Goal: Task Accomplishment & Management: Understand process/instructions

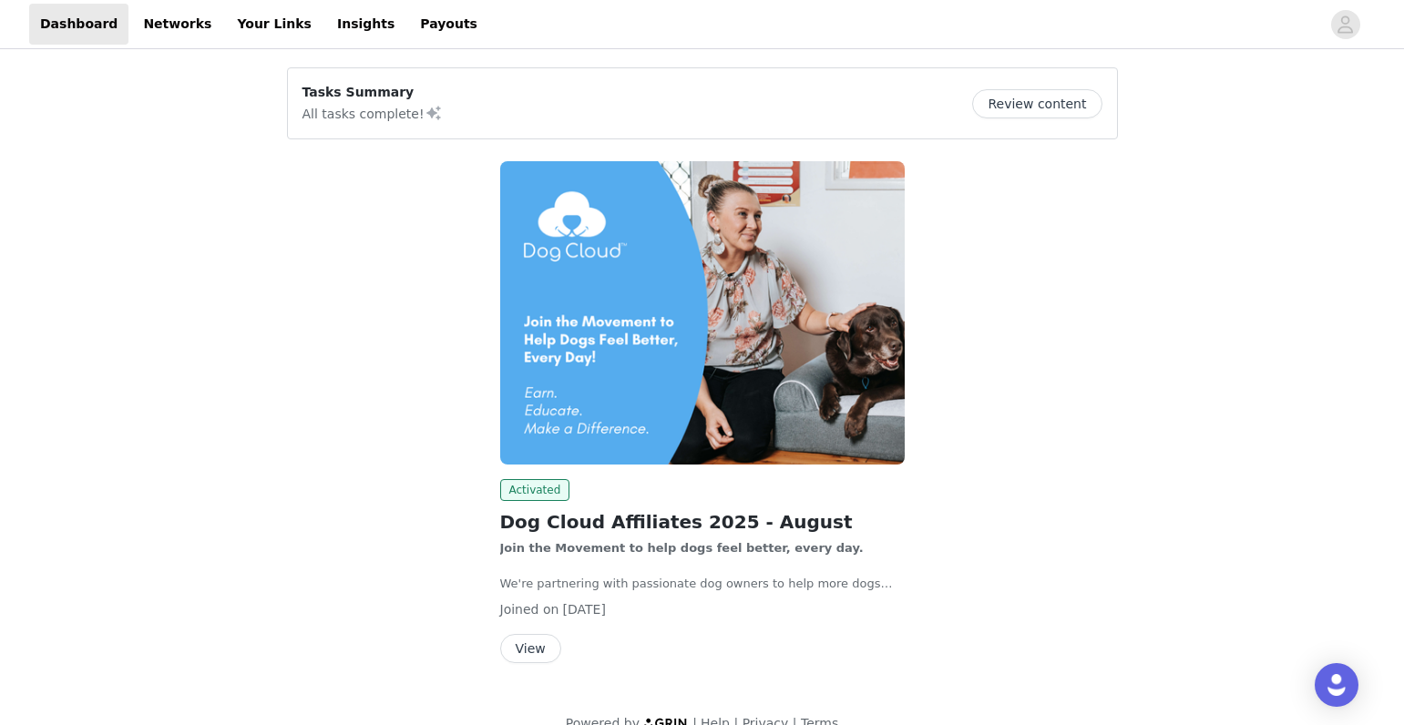
scroll to position [5, 0]
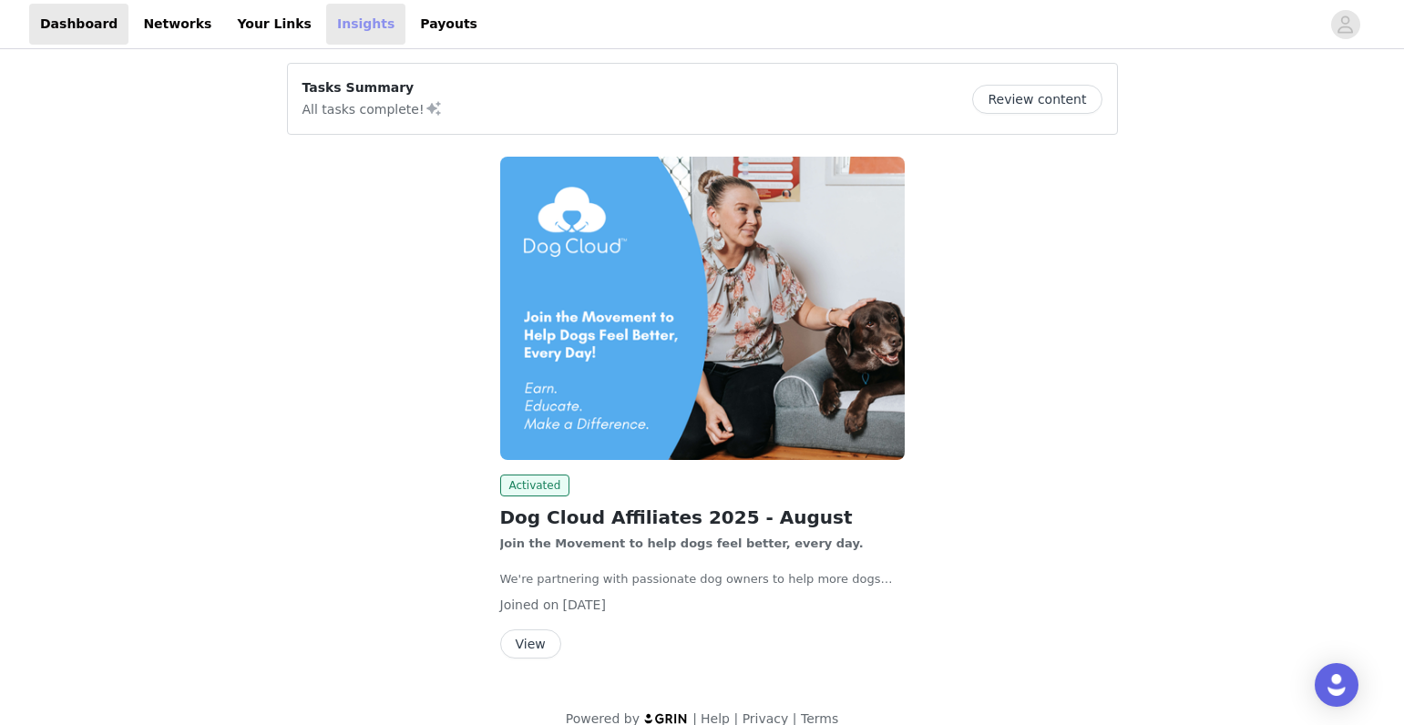
click at [333, 25] on link "Insights" at bounding box center [365, 24] width 79 height 41
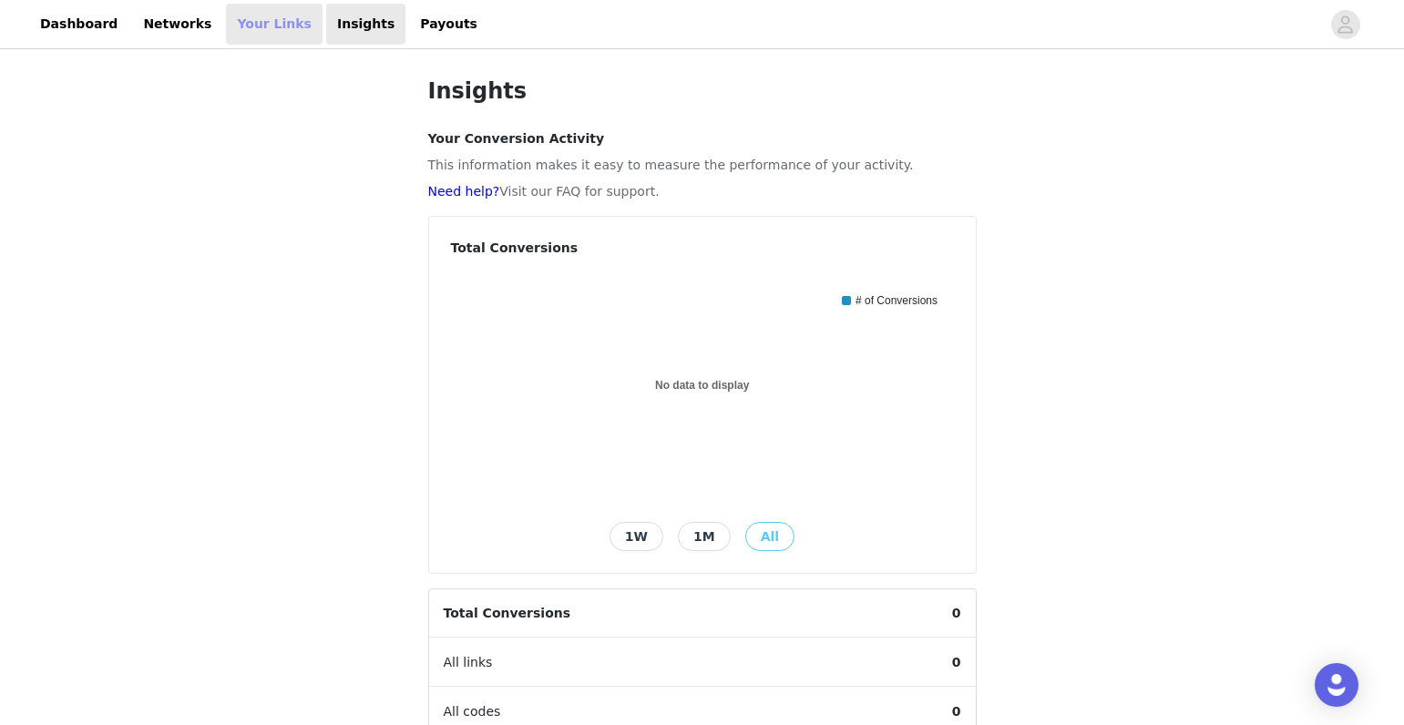
click at [264, 19] on link "Your Links" at bounding box center [274, 24] width 97 height 41
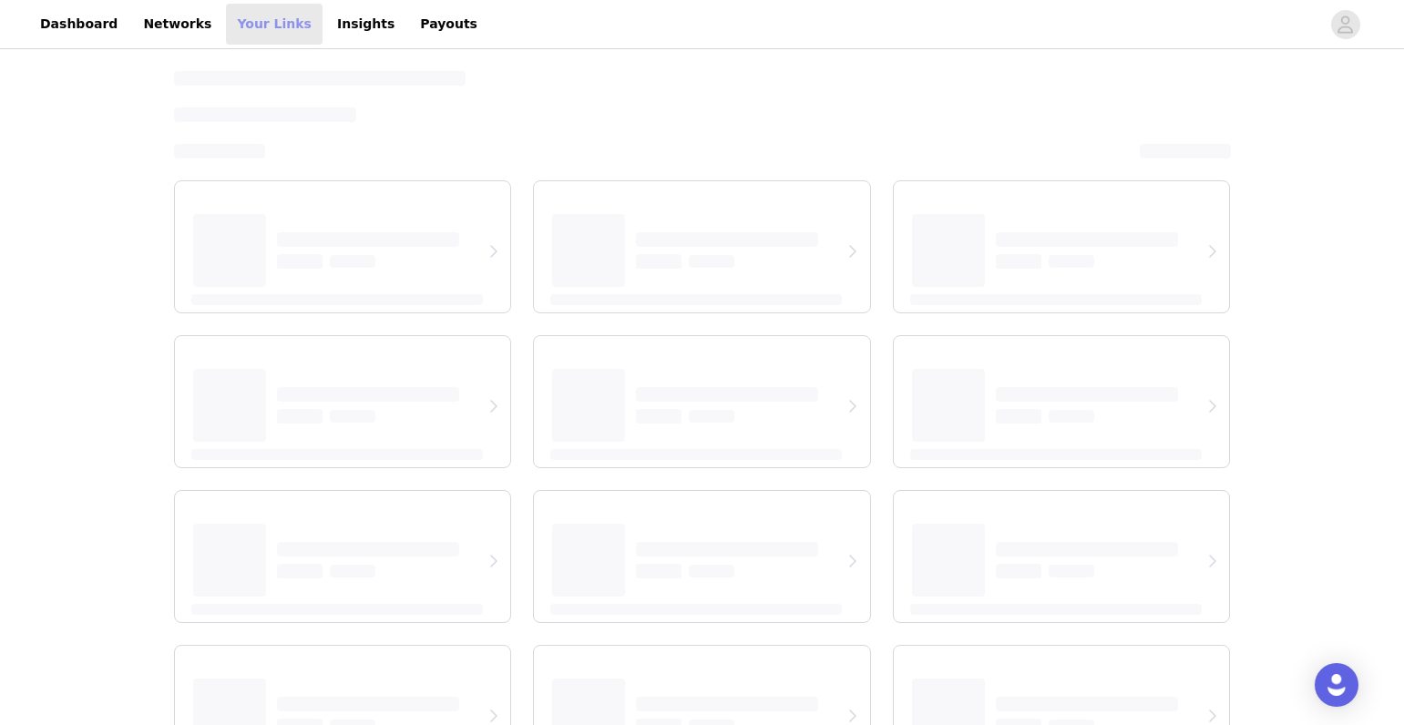
select select "12"
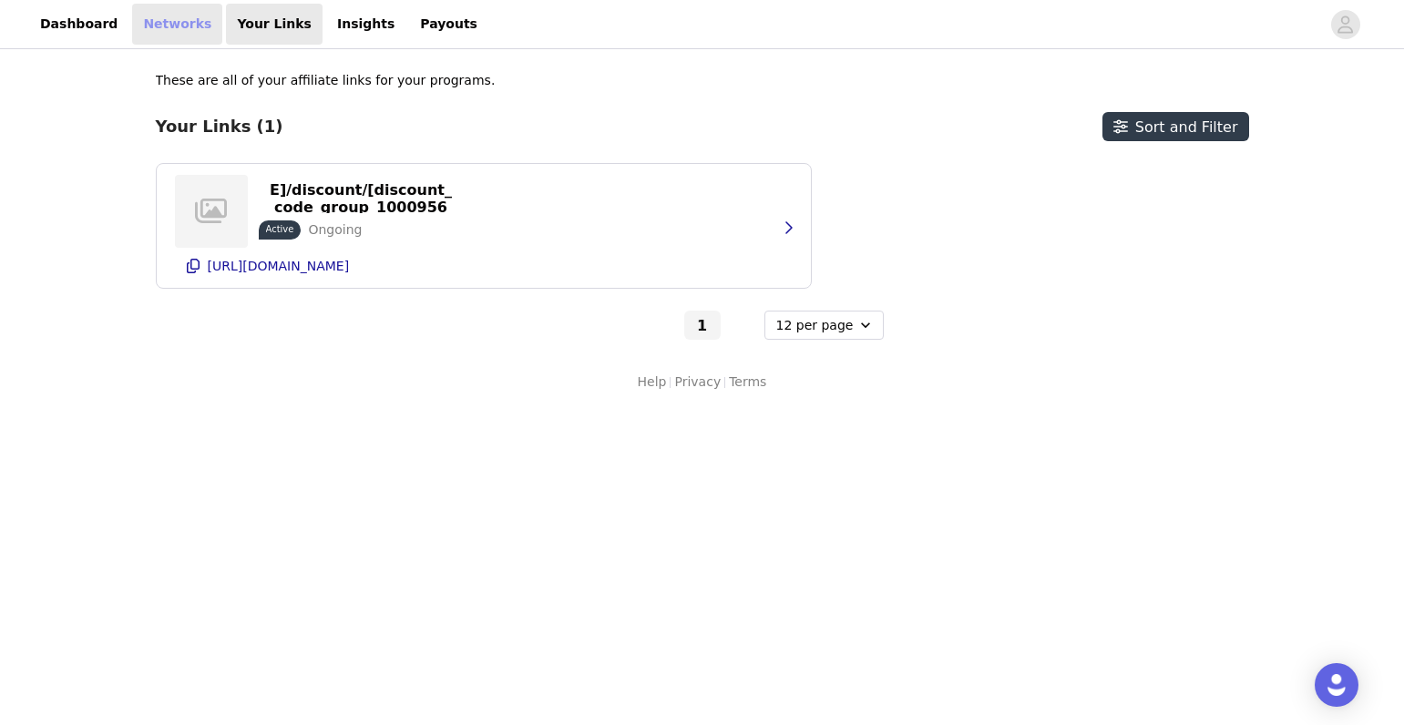
click at [183, 23] on link "Networks" at bounding box center [177, 24] width 90 height 41
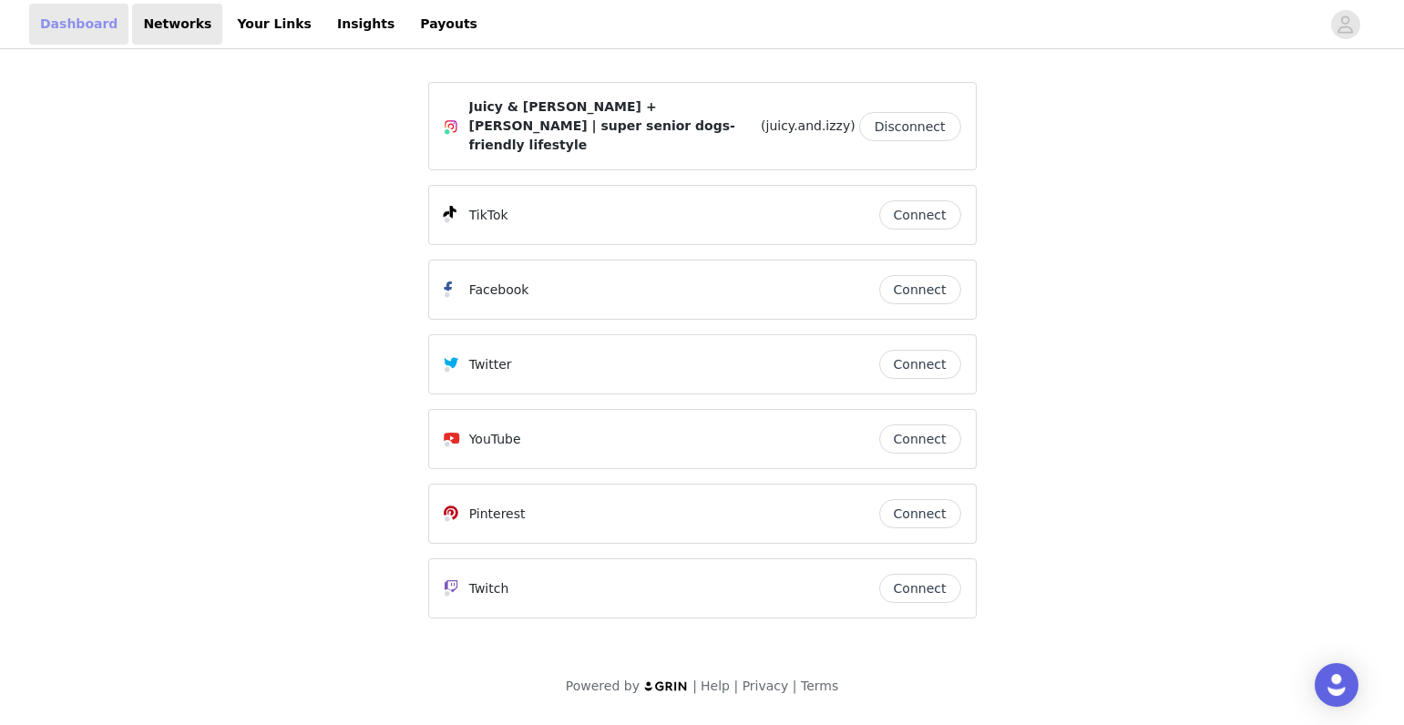
click at [79, 27] on link "Dashboard" at bounding box center [78, 24] width 99 height 41
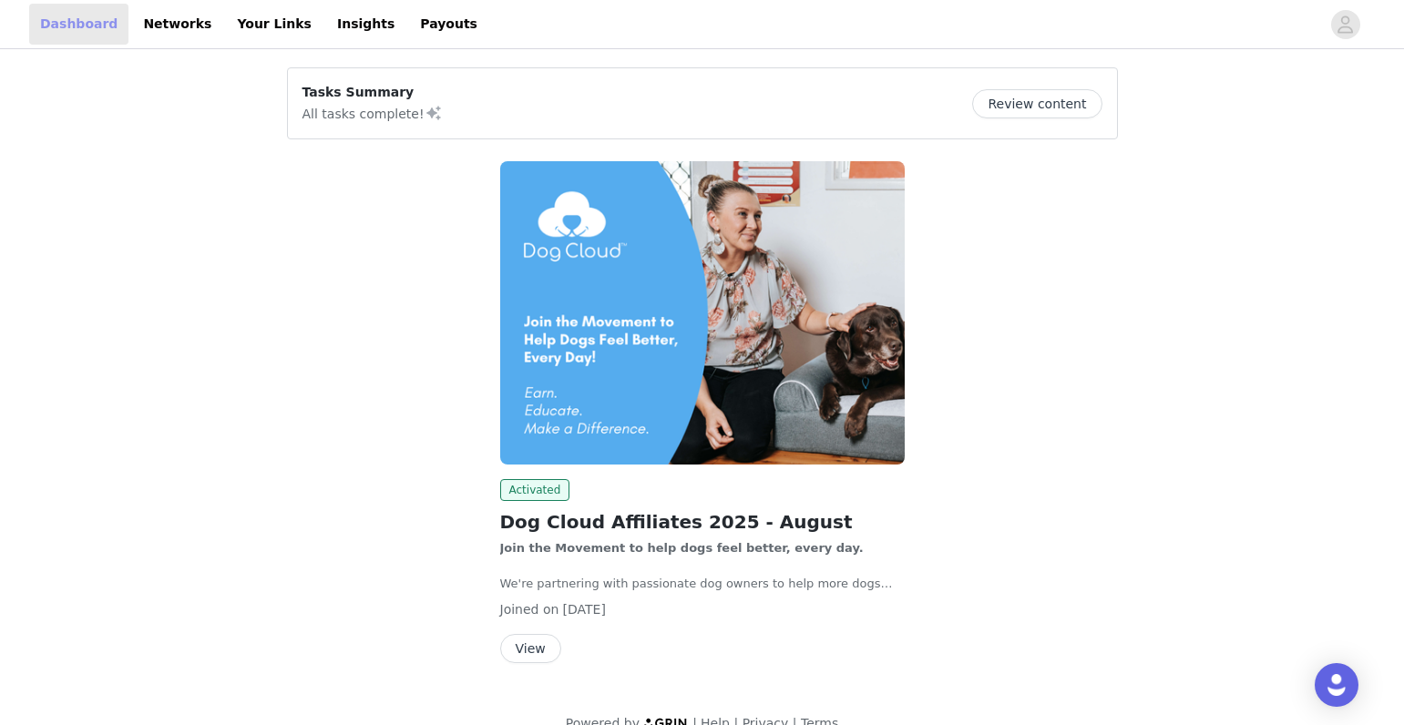
scroll to position [29, 0]
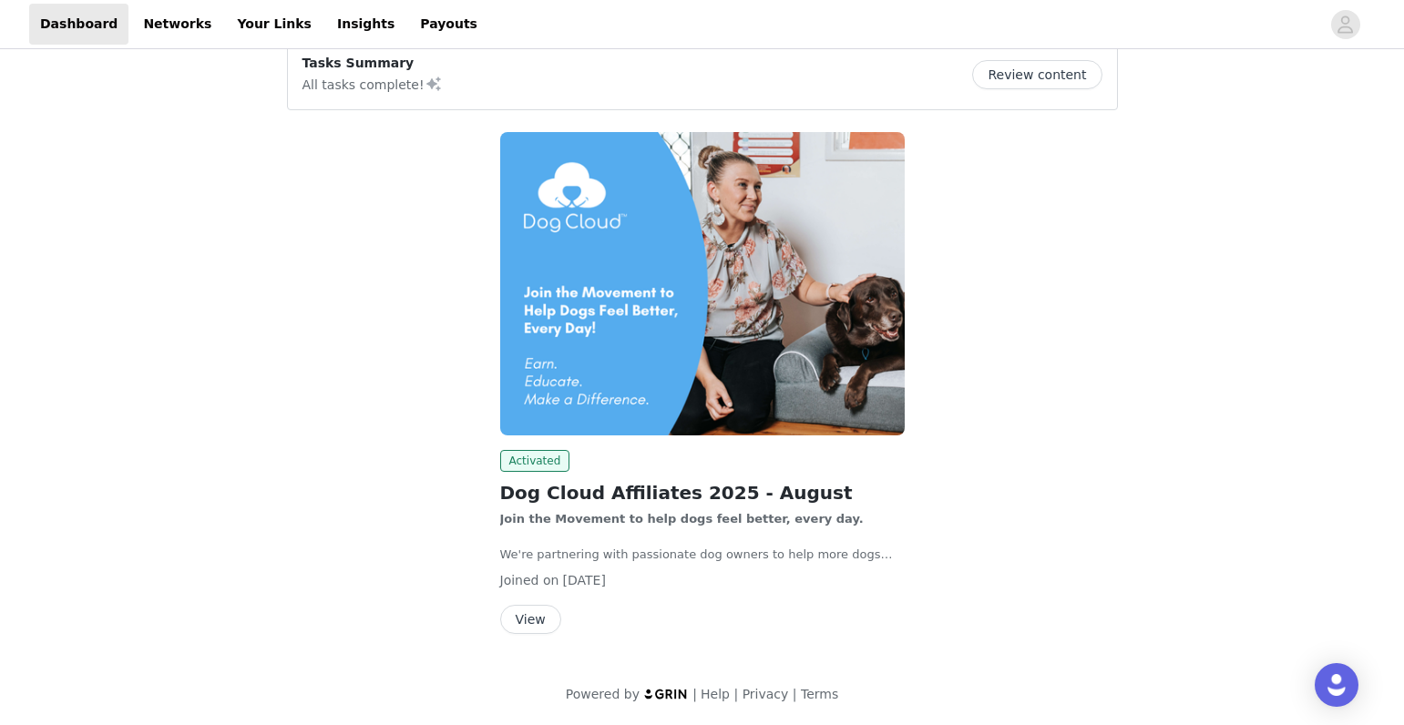
click at [1057, 70] on button "Review content" at bounding box center [1036, 74] width 129 height 29
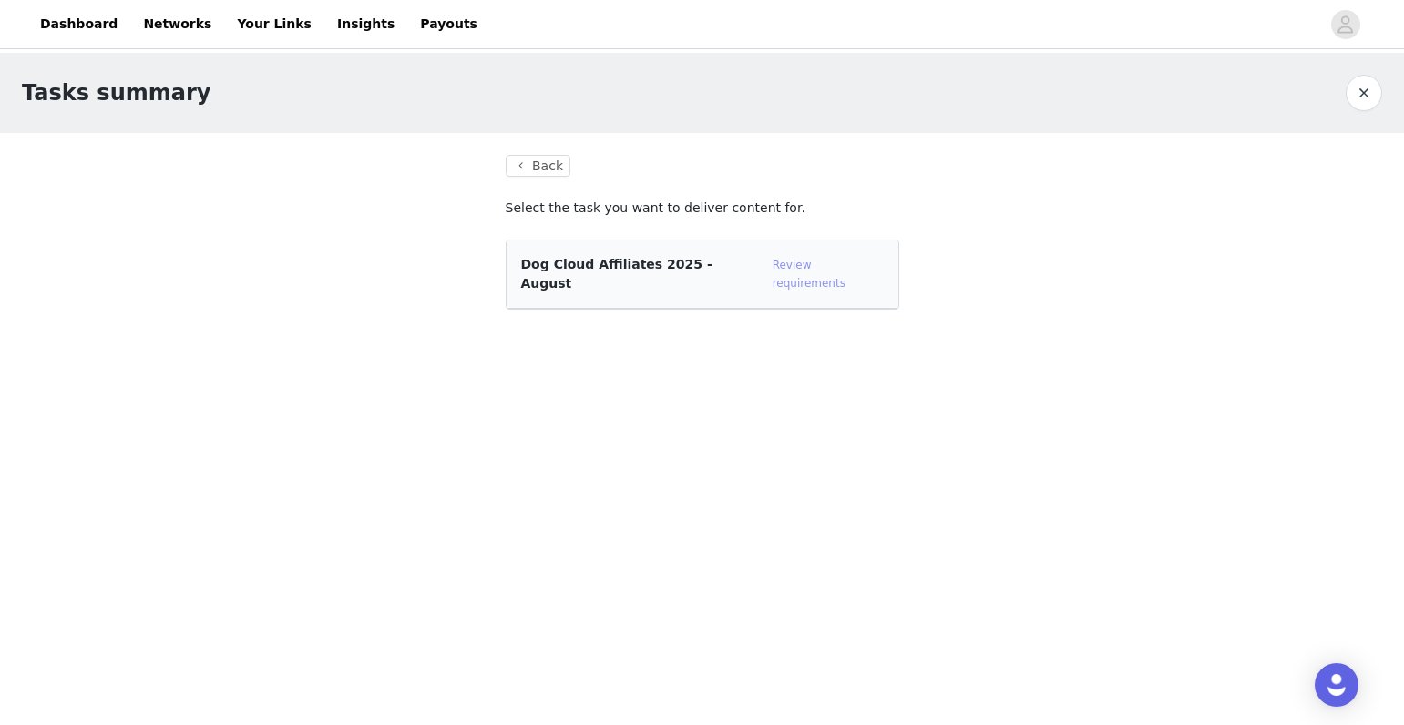
click at [812, 265] on link "Review requirements" at bounding box center [809, 274] width 73 height 31
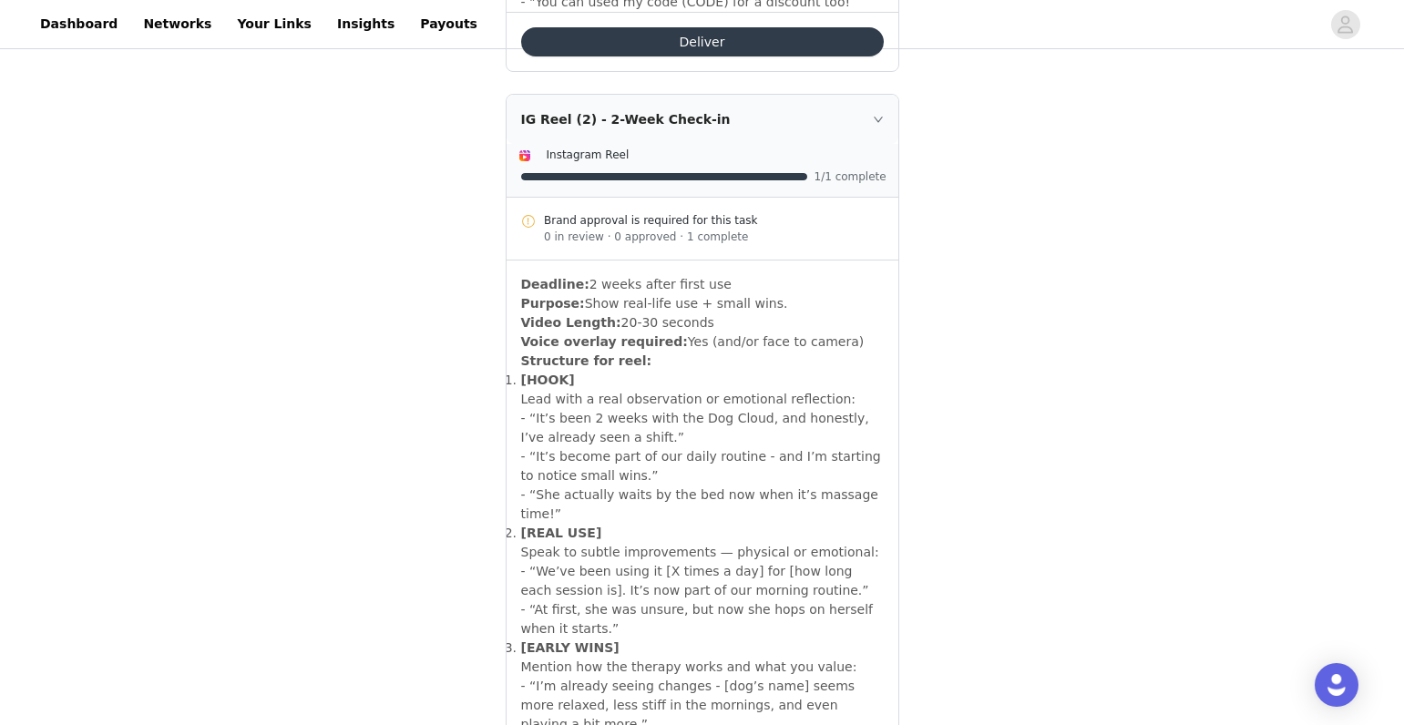
scroll to position [1837, 0]
